Goal: Task Accomplishment & Management: Manage account settings

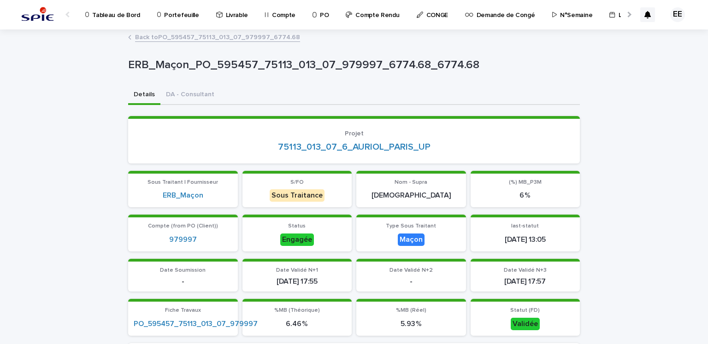
click at [178, 18] on p "Portefeuille" at bounding box center [181, 9] width 35 height 19
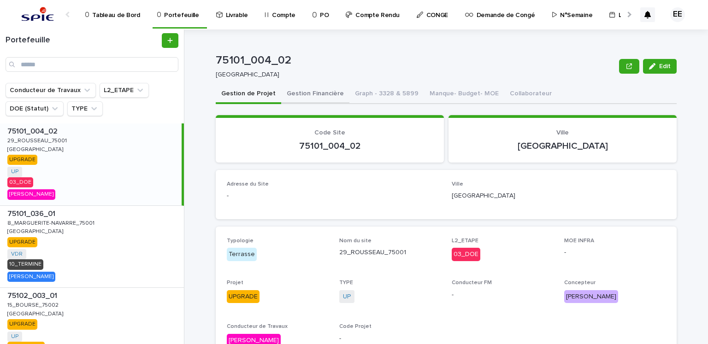
click at [315, 95] on button "Gestion Financière" at bounding box center [315, 94] width 68 height 19
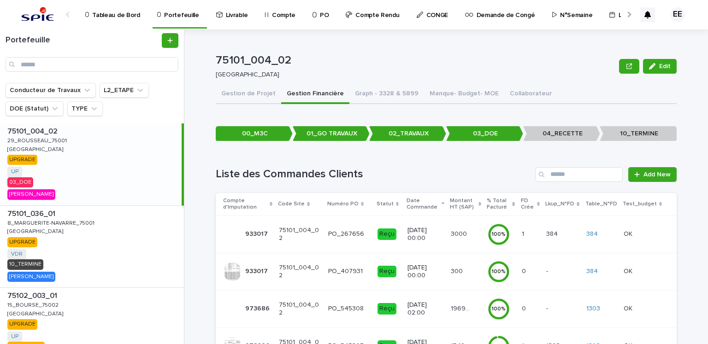
click at [125, 24] on link "Tableau de Bord" at bounding box center [114, 14] width 60 height 29
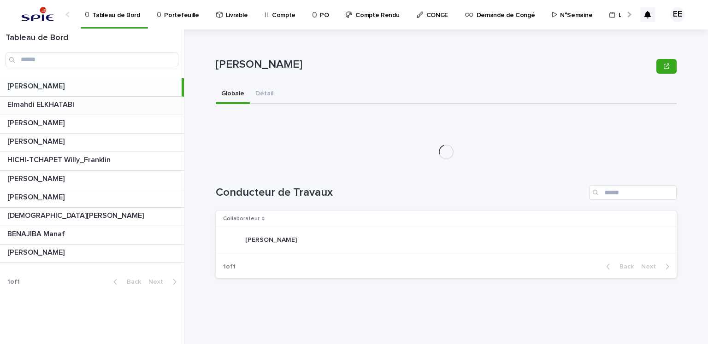
click at [107, 107] on p at bounding box center [93, 105] width 173 height 9
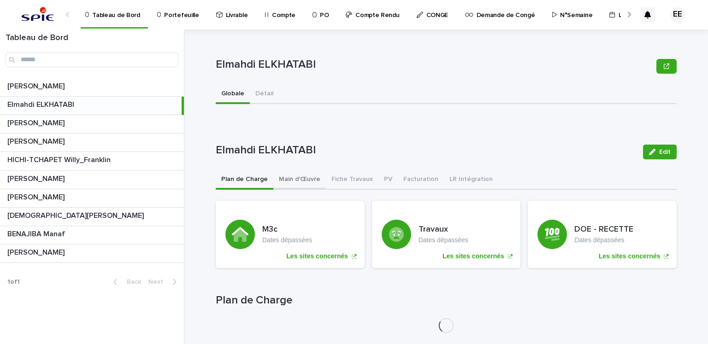
click at [296, 183] on button "Main d'Œuvre" at bounding box center [299, 180] width 53 height 19
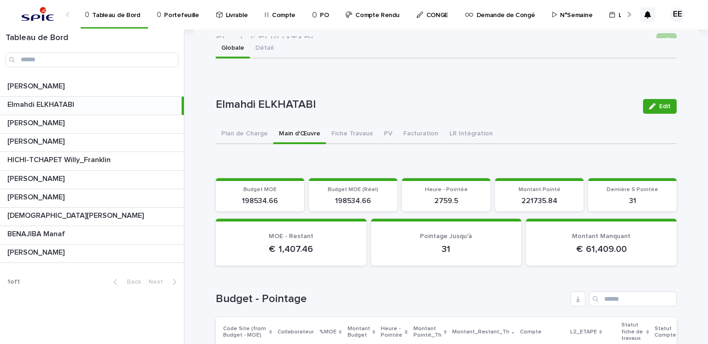
scroll to position [39, 0]
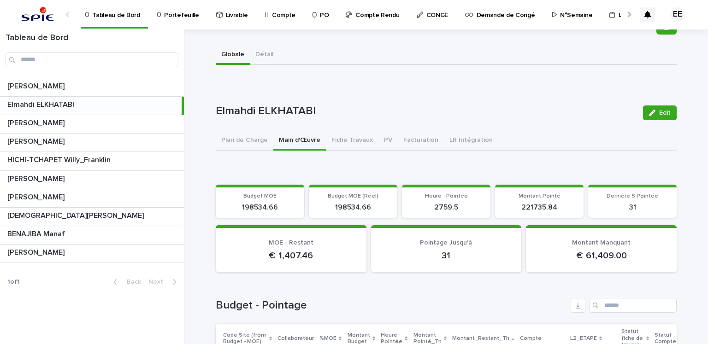
click at [185, 12] on p "Portefeuille" at bounding box center [181, 9] width 35 height 19
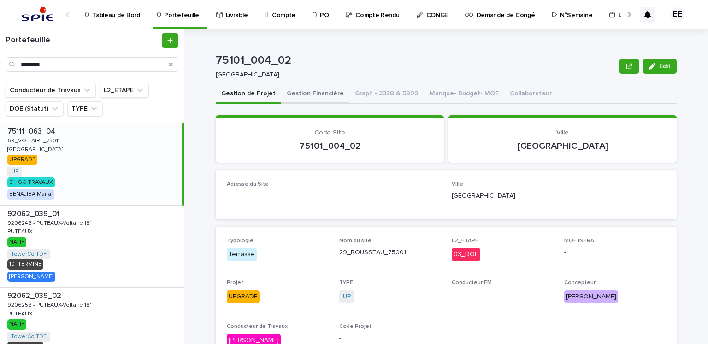
type input "********"
click at [304, 103] on button "Gestion Financière" at bounding box center [315, 94] width 68 height 19
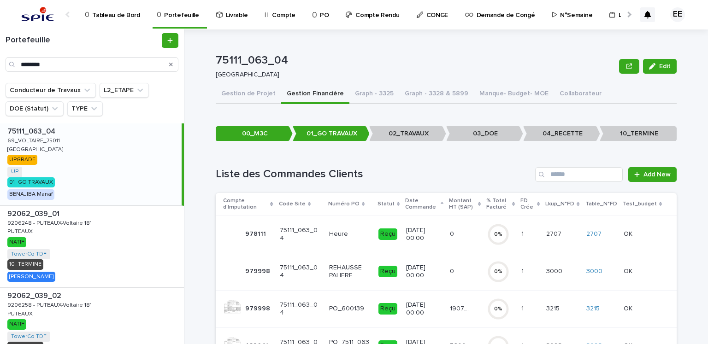
scroll to position [66, 0]
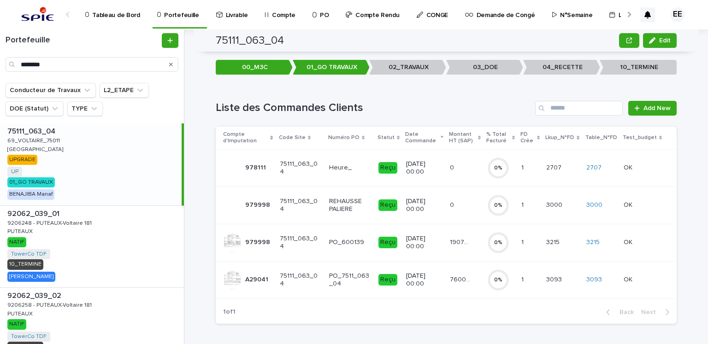
click at [452, 275] on p "76001.9" at bounding box center [461, 279] width 23 height 10
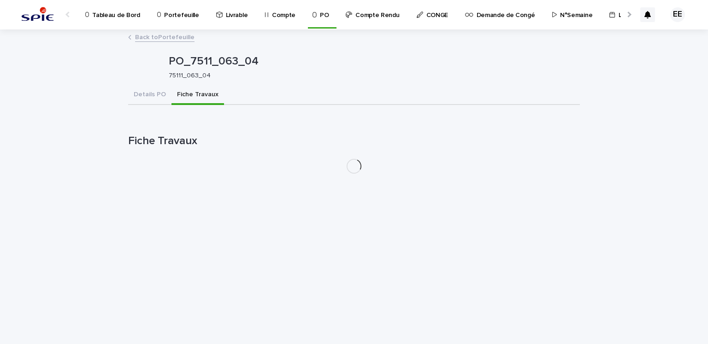
click at [203, 97] on button "Fiche Travaux" at bounding box center [198, 95] width 53 height 19
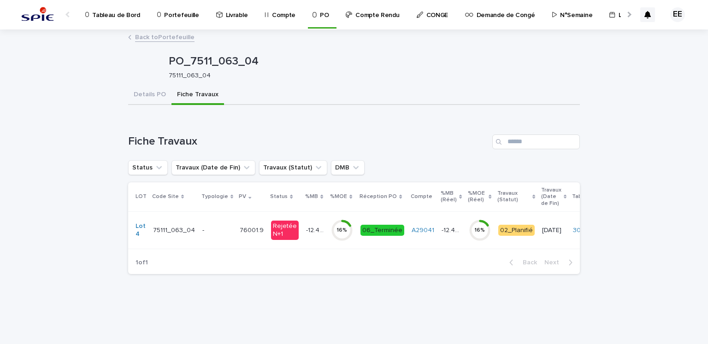
click at [313, 243] on td "-12.48 % -12.48 %" at bounding box center [314, 230] width 25 height 37
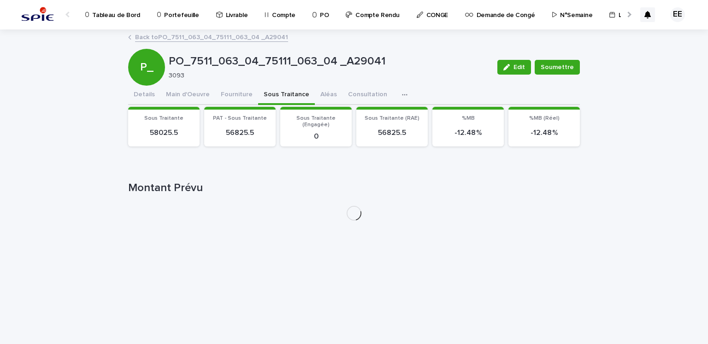
click at [286, 98] on button "Sous Traitance" at bounding box center [286, 95] width 57 height 19
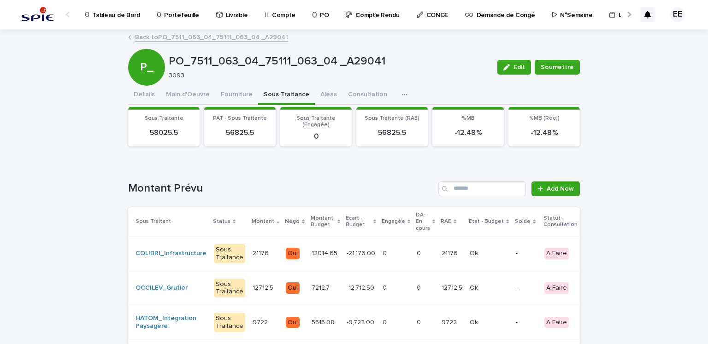
click at [415, 261] on td "0 0" at bounding box center [425, 254] width 25 height 35
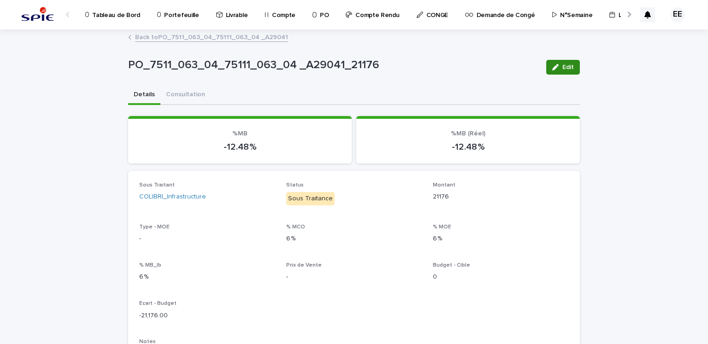
click at [564, 69] on span "Edit" at bounding box center [569, 67] width 12 height 6
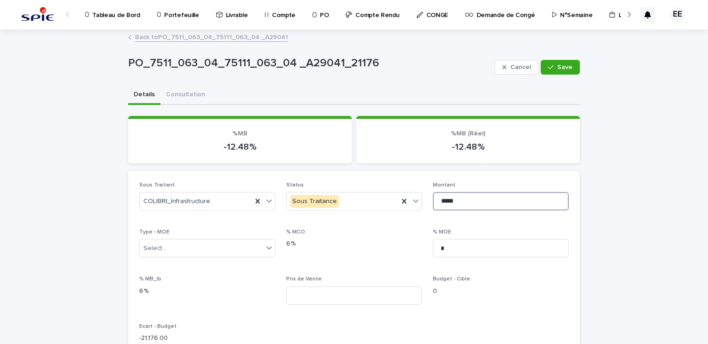
drag, startPoint x: 443, startPoint y: 202, endPoint x: 431, endPoint y: 202, distance: 12.4
click at [433, 202] on input "*****" at bounding box center [501, 201] width 136 height 18
type input "*****"
click at [563, 62] on button "Save" at bounding box center [560, 67] width 39 height 15
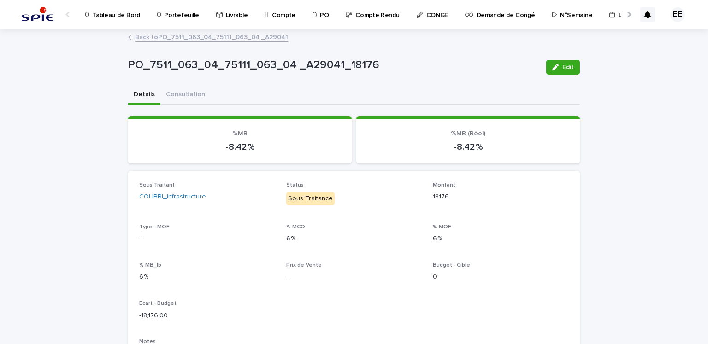
click at [213, 39] on link "Back to PO_7511_063_04_75111_063_04 _A29041" at bounding box center [211, 36] width 153 height 11
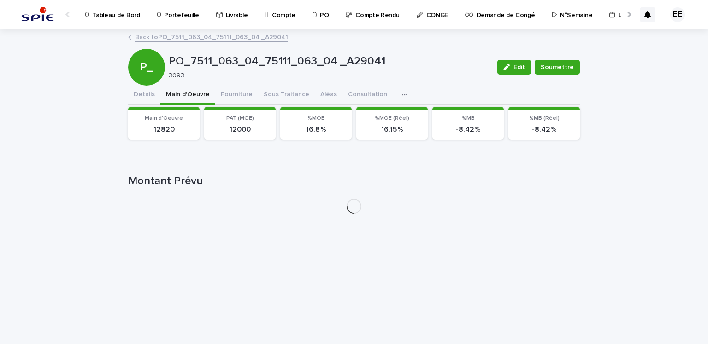
click at [201, 97] on button "Main d'Oeuvre" at bounding box center [187, 95] width 55 height 19
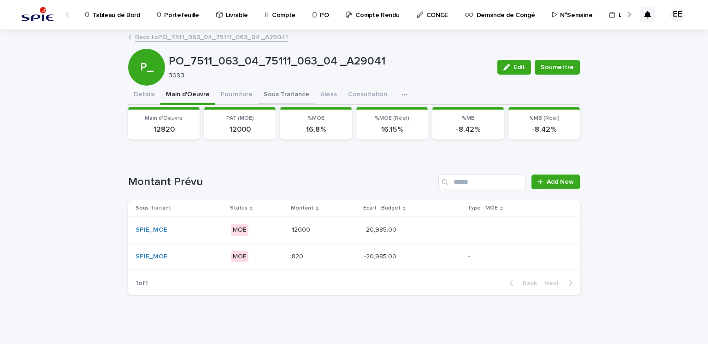
click at [264, 97] on button "Sous Traitance" at bounding box center [286, 95] width 57 height 19
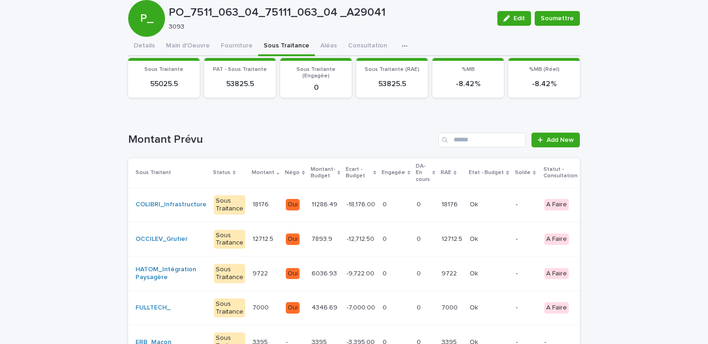
scroll to position [41, 0]
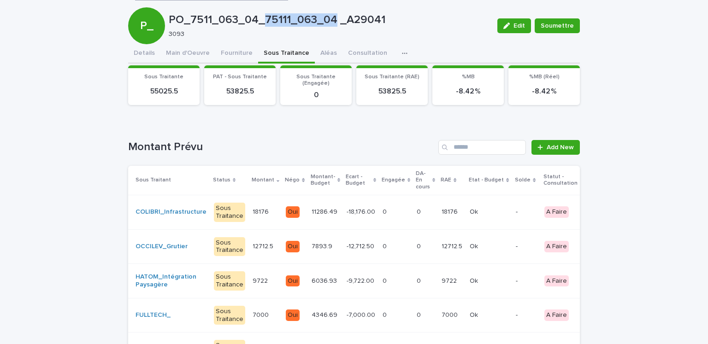
drag, startPoint x: 260, startPoint y: 17, endPoint x: 330, endPoint y: 20, distance: 69.7
click at [330, 20] on p "PO_7511_063_04_75111_063_04 _A29041" at bounding box center [329, 19] width 321 height 13
drag, startPoint x: 370, startPoint y: 19, endPoint x: 380, endPoint y: 21, distance: 10.9
click at [371, 19] on p "PO_7511_063_04_75111_063_04 _A29041" at bounding box center [329, 19] width 321 height 13
click at [379, 21] on p "PO_7511_063_04_75111_063_04 _A29041" at bounding box center [329, 19] width 321 height 13
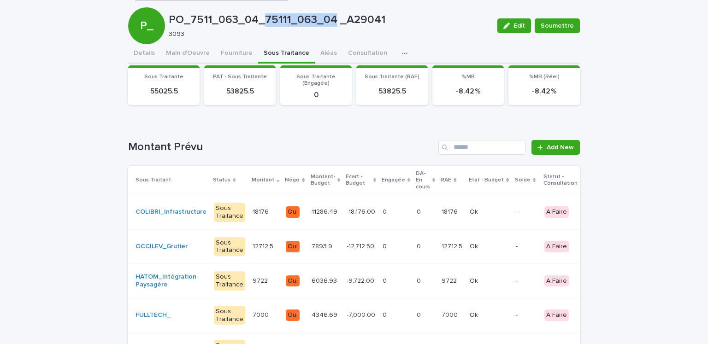
drag, startPoint x: 260, startPoint y: 20, endPoint x: 331, endPoint y: 20, distance: 70.6
click at [331, 20] on p "PO_7511_063_04_75111_063_04 _A29041" at bounding box center [329, 19] width 321 height 13
copy p "75111_063_04"
click at [194, 57] on div "PO_7511_063_04_75111_063_04 _A29041 Edit Soumettre P_ PO_7511_063_04_75111_063_…" at bounding box center [354, 280] width 452 height 583
